Goal: Share content: Share content

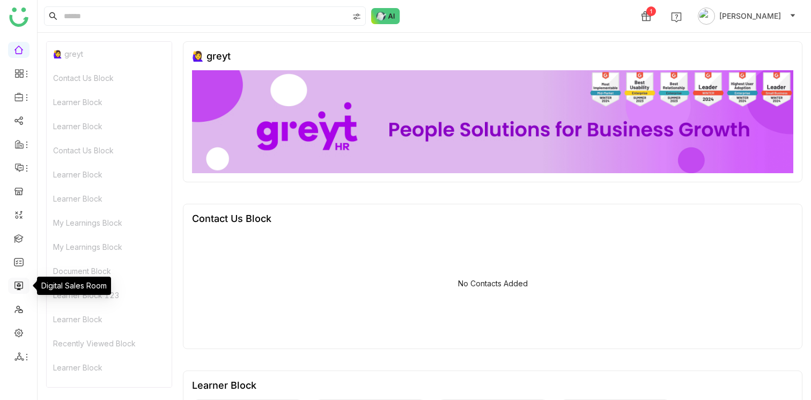
click at [19, 288] on link at bounding box center [19, 285] width 10 height 9
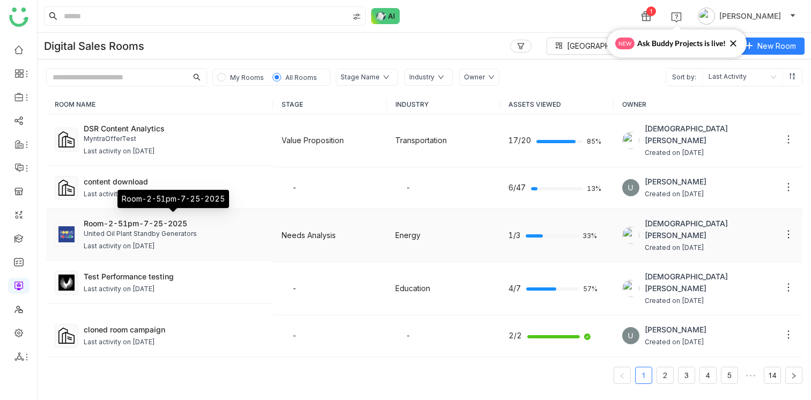
click at [137, 218] on div "Room-2-51pm-7-25-2025" at bounding box center [174, 223] width 181 height 11
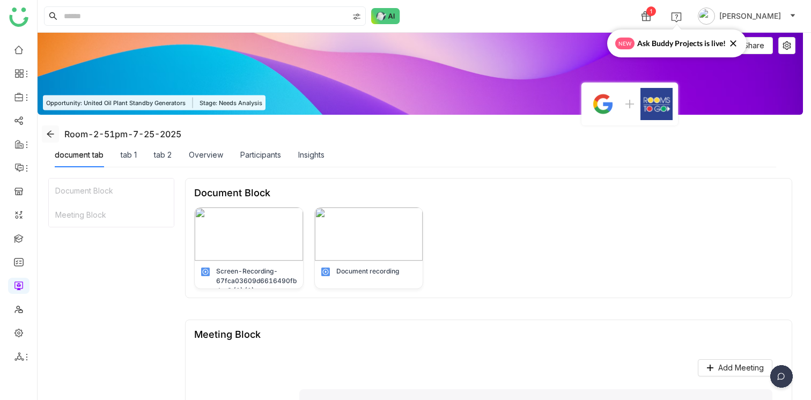
click at [48, 131] on icon at bounding box center [50, 134] width 9 height 9
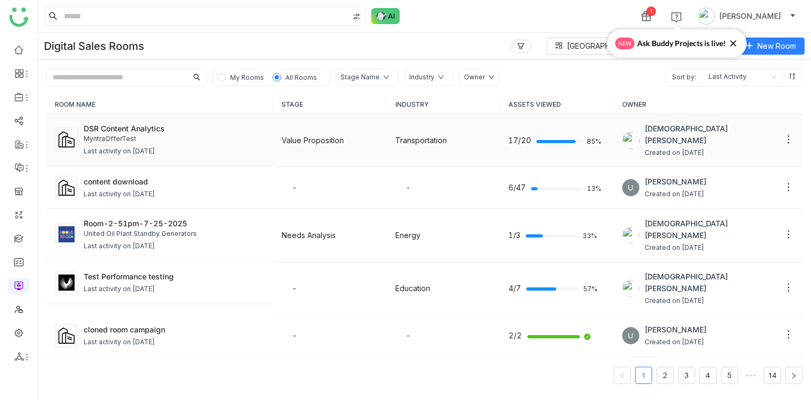
click at [138, 135] on div "MyntraOfferTest" at bounding box center [174, 139] width 181 height 10
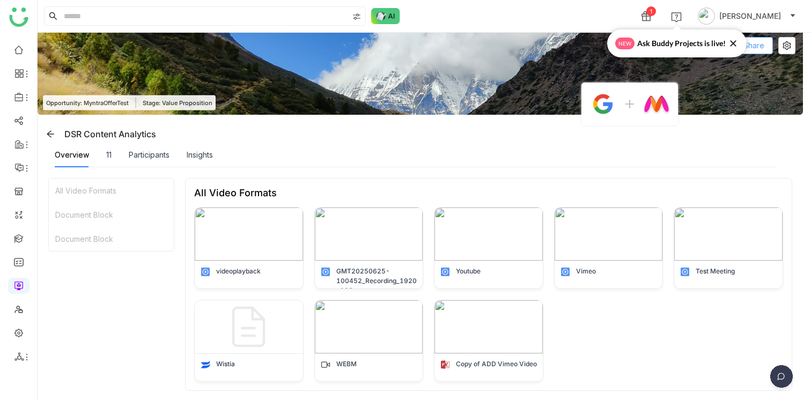
click at [765, 45] on span "Share" at bounding box center [754, 46] width 21 height 12
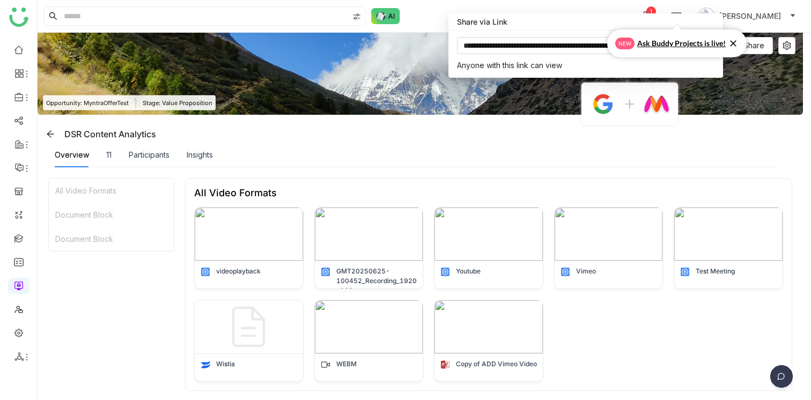
click at [734, 42] on icon at bounding box center [733, 43] width 6 height 6
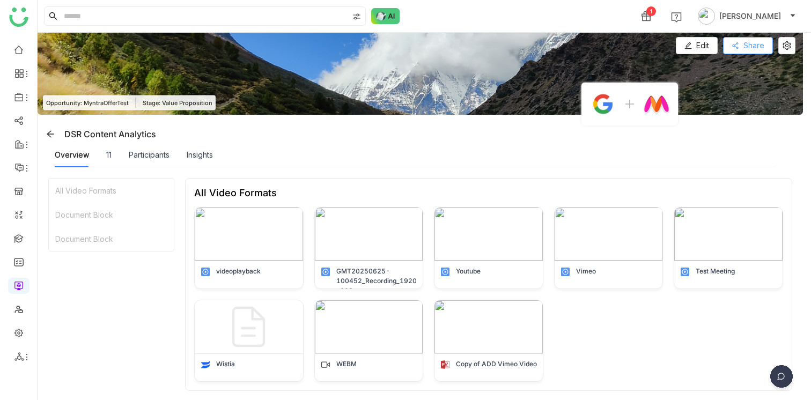
click at [738, 46] on icon at bounding box center [735, 45] width 6 height 6
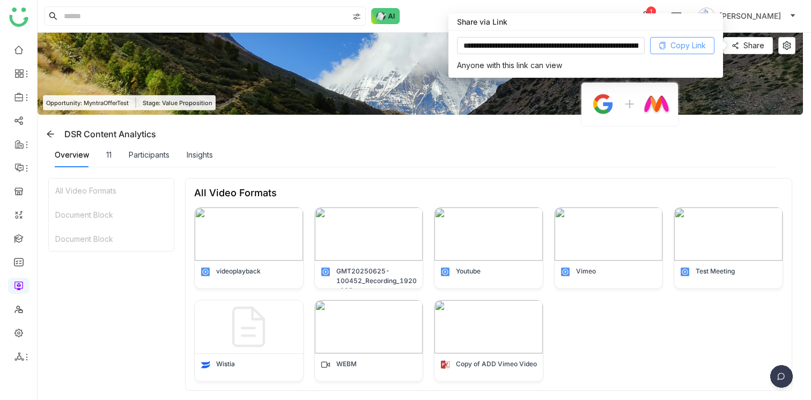
click at [683, 47] on span "Copy Link" at bounding box center [688, 46] width 35 height 12
